Goal: Navigation & Orientation: Find specific page/section

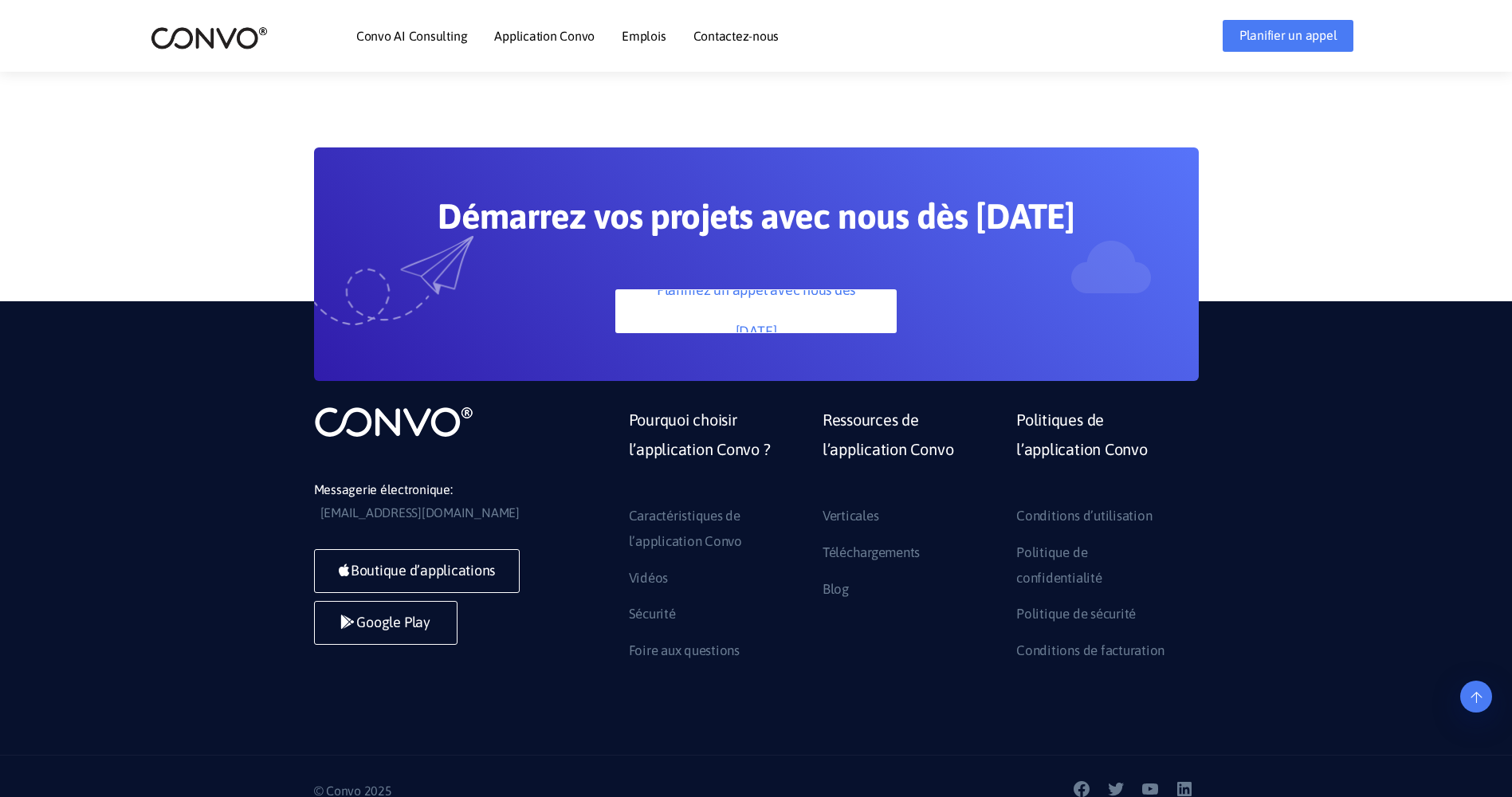
scroll to position [4573, 0]
click at [216, 33] on img at bounding box center [209, 38] width 117 height 25
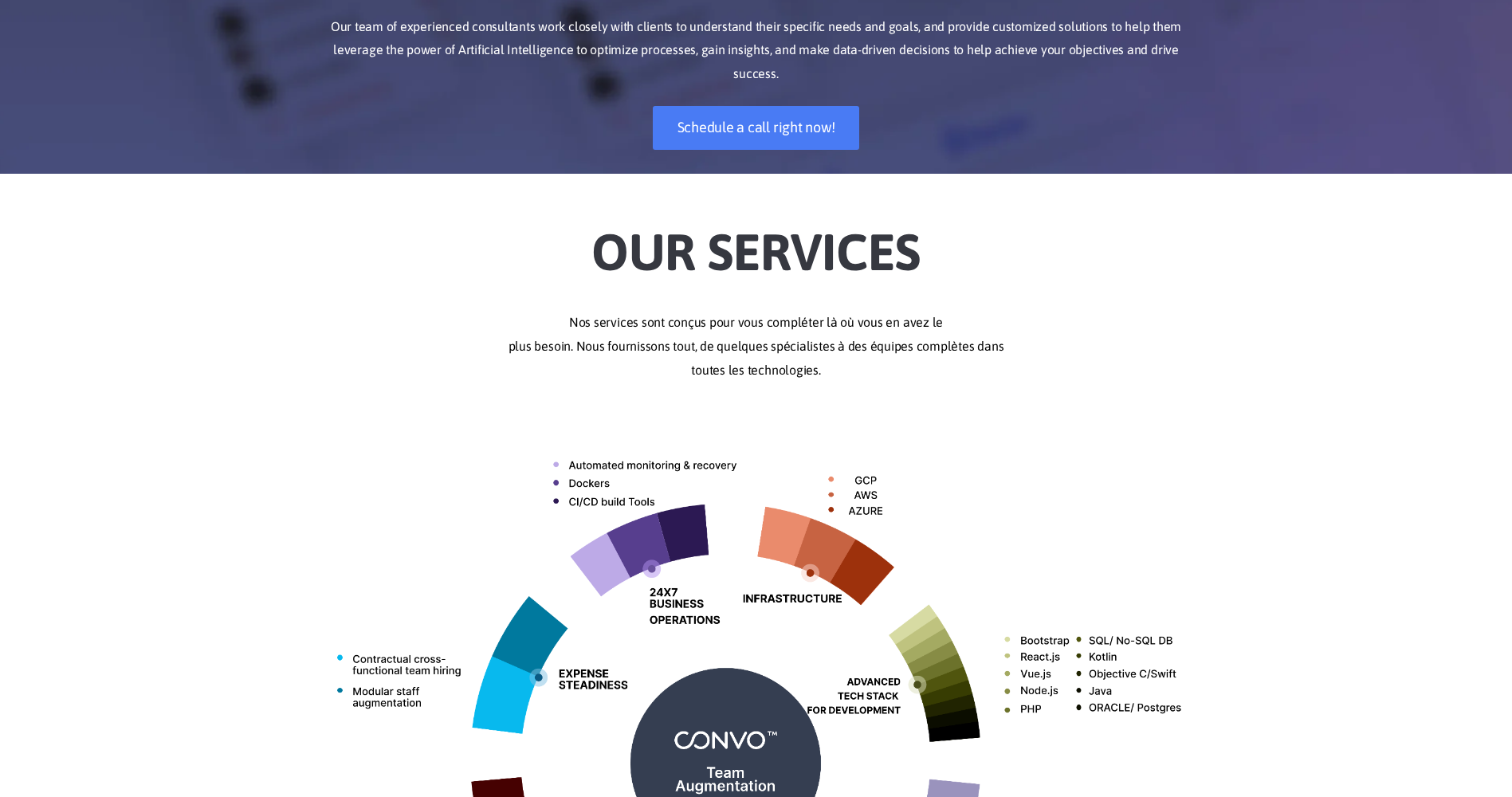
scroll to position [0, 0]
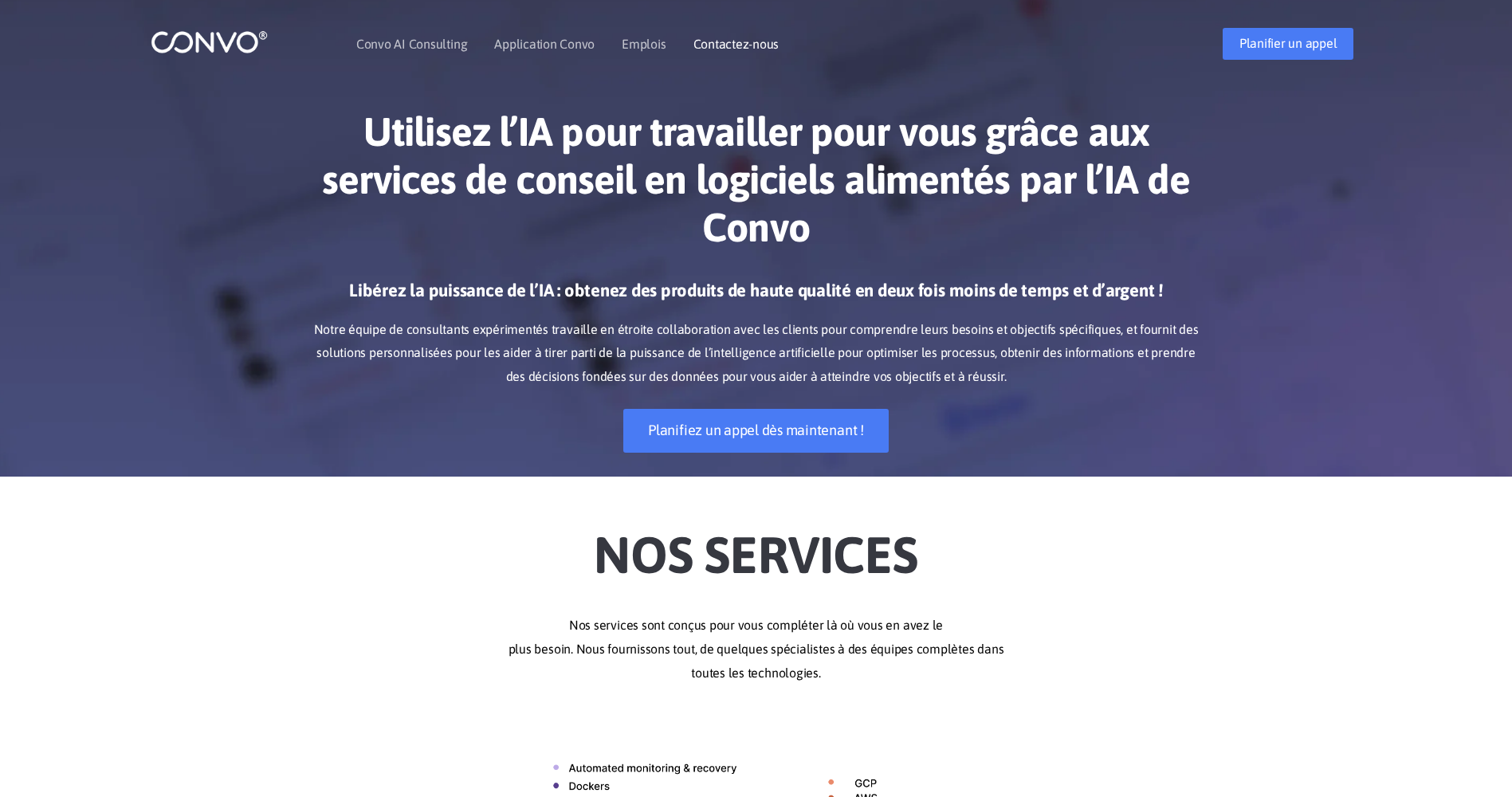
click at [728, 41] on link "Contactez-nous" at bounding box center [736, 43] width 86 height 12
click at [649, 45] on link "Emplois" at bounding box center [643, 43] width 44 height 12
click at [647, 42] on link "Emplois" at bounding box center [643, 43] width 44 height 12
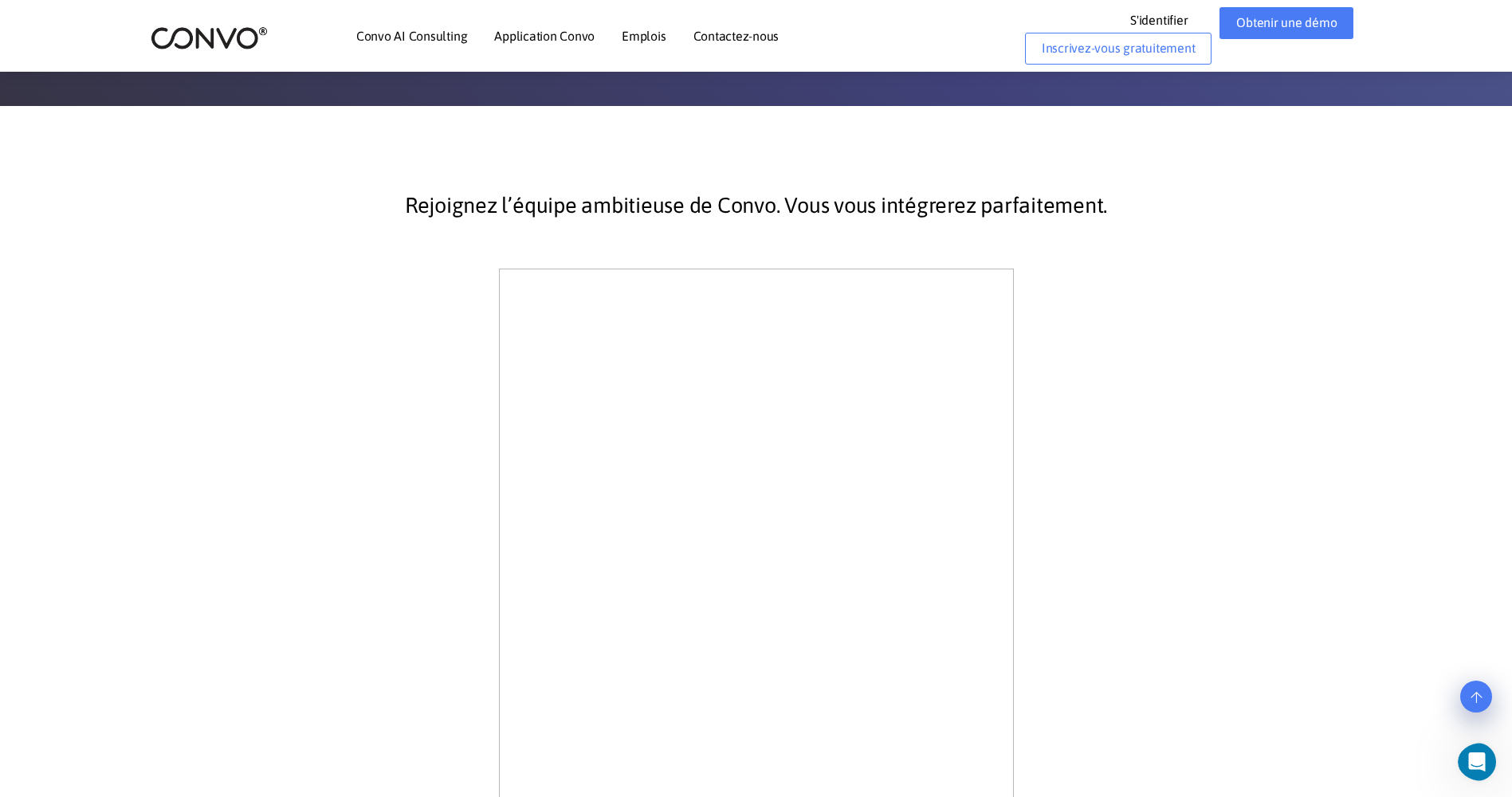
scroll to position [239, 0]
